Goal: Check status: Check status

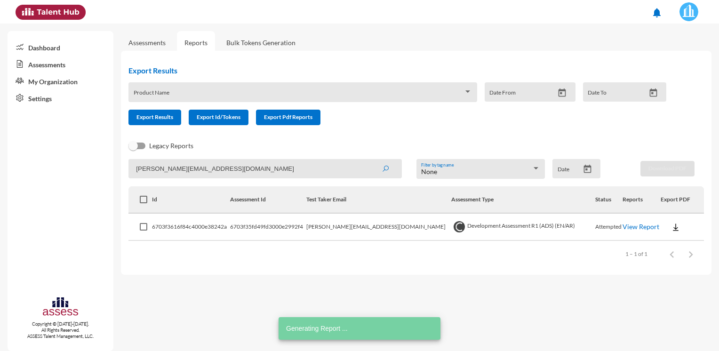
click at [253, 167] on input "mohamed.sgomaa@hassanallam.com" at bounding box center [264, 168] width 273 height 19
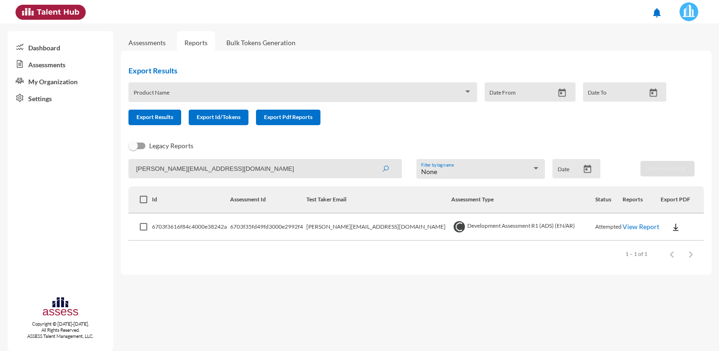
paste input "ahmed.emara@H"
type input "ahmed.emara@Hassanallam.com"
click at [383, 169] on icon "submit" at bounding box center [386, 169] width 8 height 8
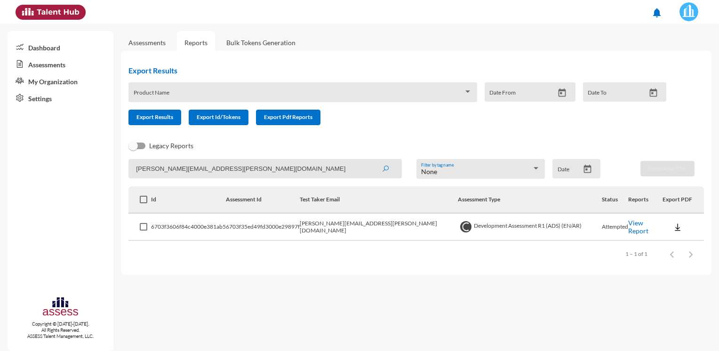
click at [628, 228] on link "View Report" at bounding box center [638, 227] width 20 height 16
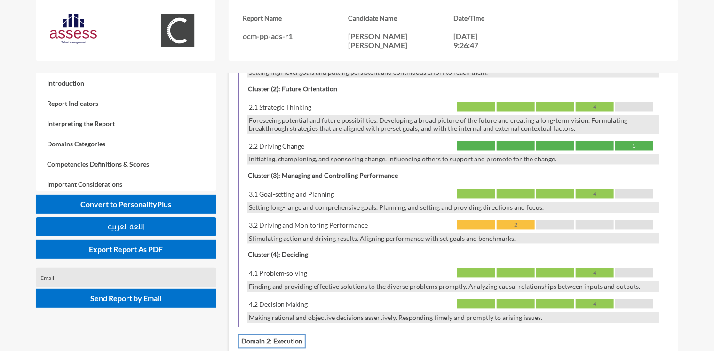
scroll to position [988, 0]
